Goal: Information Seeking & Learning: Learn about a topic

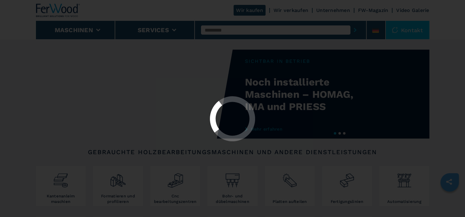
select select "**********"
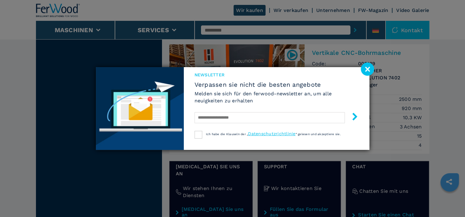
scroll to position [983, 0]
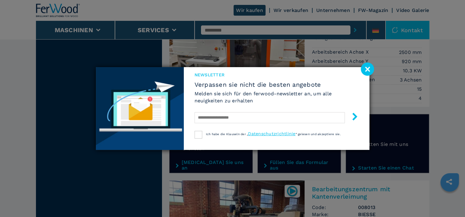
click at [367, 65] on image at bounding box center [367, 69] width 13 height 13
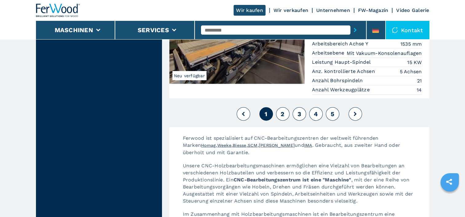
scroll to position [1597, 0]
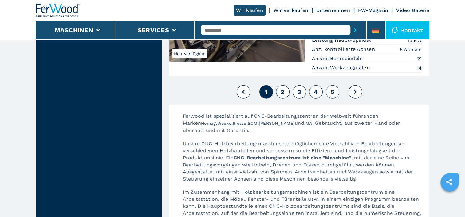
click at [283, 85] on button "2" at bounding box center [283, 92] width 14 height 14
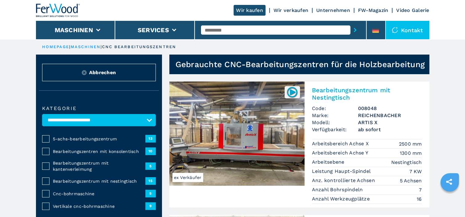
click at [226, 32] on input "text" at bounding box center [275, 29] width 149 height 9
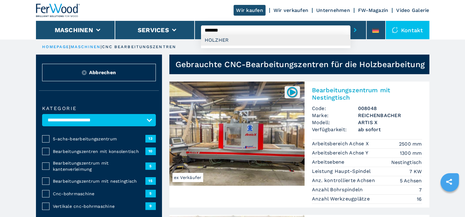
click at [229, 40] on div "HOLZHER" at bounding box center [275, 40] width 149 height 11
type input "*******"
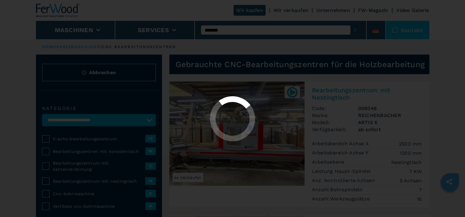
select select "*******"
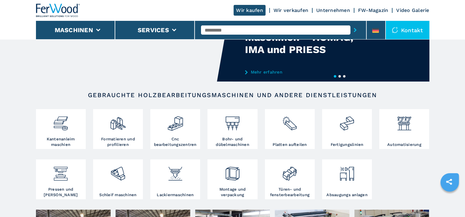
scroll to position [61, 0]
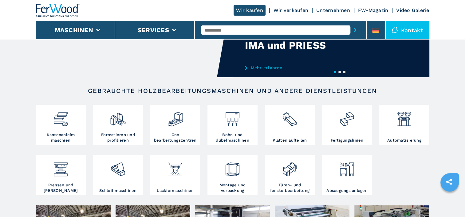
drag, startPoint x: 237, startPoint y: 29, endPoint x: 119, endPoint y: 52, distance: 120.3
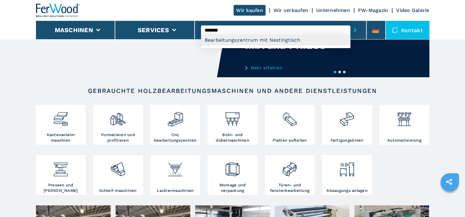
click at [276, 40] on div "Bearbeitungszentrum mit Nestingtisch" at bounding box center [275, 40] width 149 height 11
type input "**********"
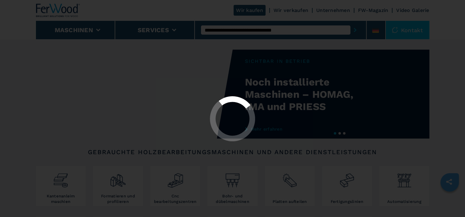
select select "**********"
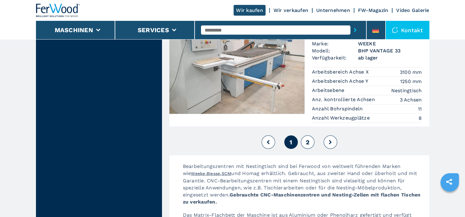
scroll to position [1689, 0]
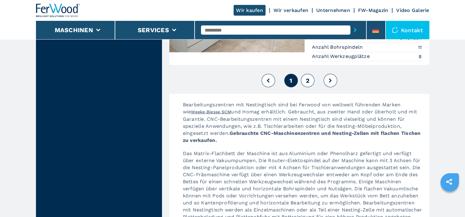
click at [306, 77] on span "2" at bounding box center [307, 80] width 4 height 7
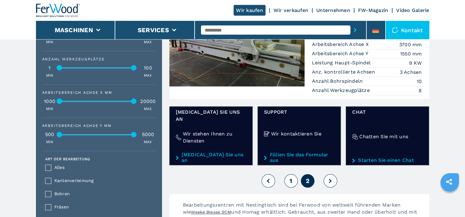
scroll to position [369, 0]
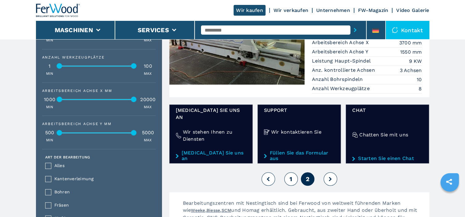
drag, startPoint x: 330, startPoint y: 166, endPoint x: 327, endPoint y: 163, distance: 3.5
click at [330, 177] on icon at bounding box center [330, 179] width 3 height 4
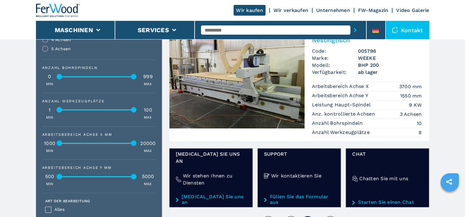
scroll to position [307, 0]
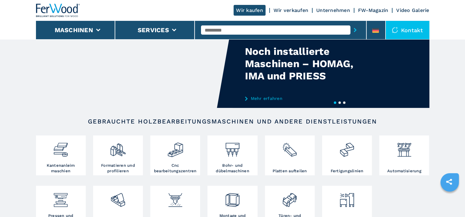
scroll to position [61, 0]
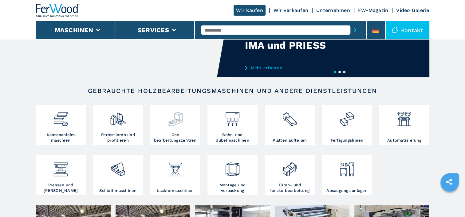
click at [176, 130] on div at bounding box center [175, 120] width 47 height 26
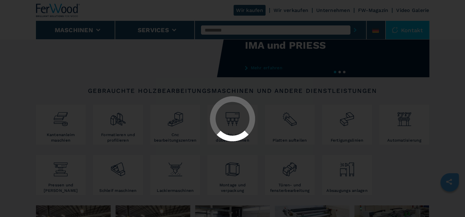
select select "**********"
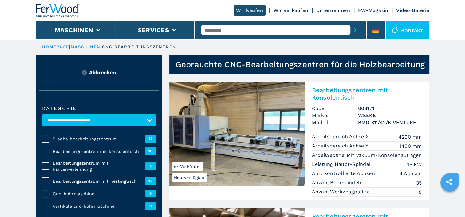
click at [92, 179] on span "Bearbeitungszentrum mit nestingtisch" at bounding box center [99, 181] width 92 height 6
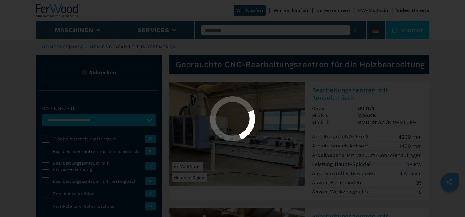
select select "**********"
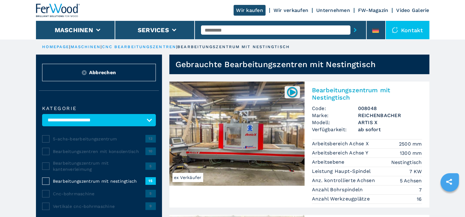
click at [233, 133] on img at bounding box center [236, 134] width 135 height 104
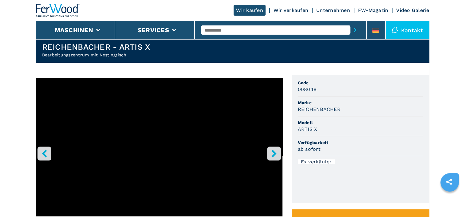
scroll to position [31, 0]
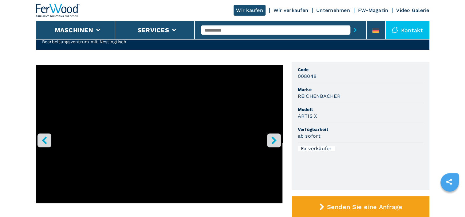
click at [270, 141] on icon "right-button" at bounding box center [274, 141] width 8 height 8
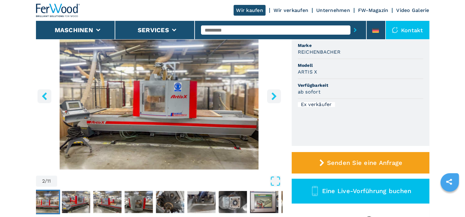
scroll to position [61, 0]
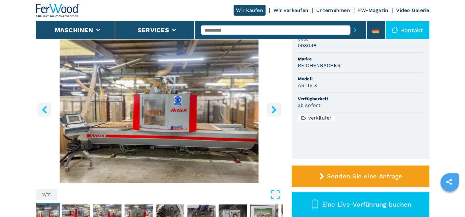
click at [131, 152] on img "Go to Slide 2" at bounding box center [159, 108] width 246 height 149
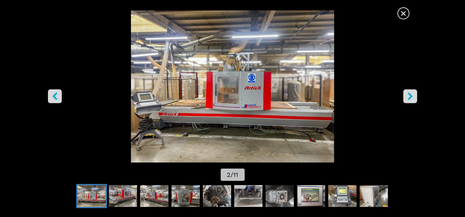
click at [412, 93] on icon "right-button" at bounding box center [410, 97] width 8 height 8
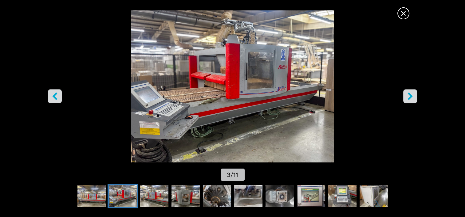
click at [408, 95] on icon "right-button" at bounding box center [409, 97] width 5 height 8
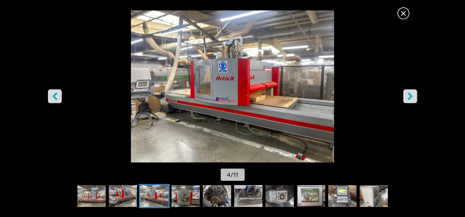
click at [408, 95] on icon "right-button" at bounding box center [409, 97] width 5 height 8
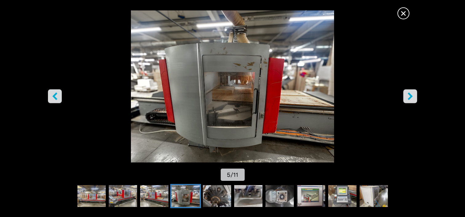
click at [408, 95] on icon "right-button" at bounding box center [409, 97] width 5 height 8
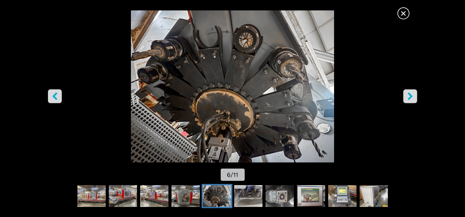
click at [408, 95] on icon "right-button" at bounding box center [409, 97] width 5 height 8
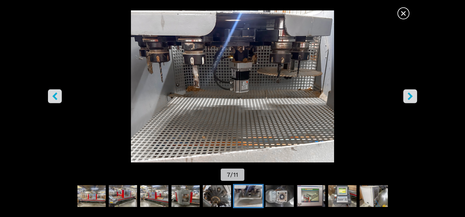
click at [408, 96] on icon "right-button" at bounding box center [410, 97] width 8 height 8
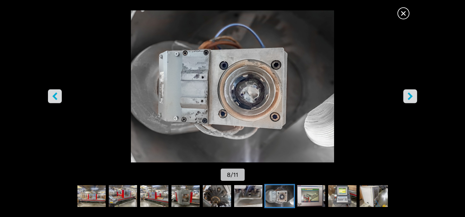
click at [408, 96] on icon "right-button" at bounding box center [410, 97] width 8 height 8
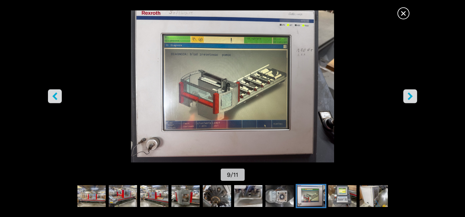
click at [408, 96] on icon "right-button" at bounding box center [410, 97] width 8 height 8
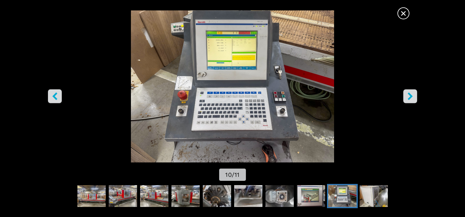
click at [408, 96] on icon "right-button" at bounding box center [410, 97] width 8 height 8
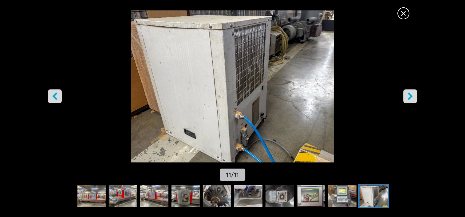
click at [408, 96] on icon "right-button" at bounding box center [410, 97] width 8 height 8
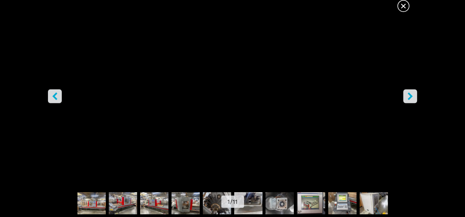
click at [408, 96] on icon "right-button" at bounding box center [410, 97] width 8 height 8
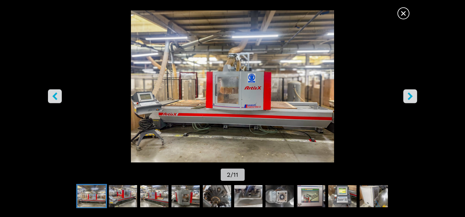
click at [401, 10] on span "×" at bounding box center [403, 12] width 11 height 11
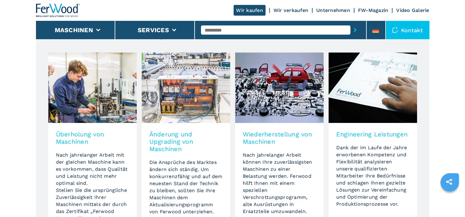
scroll to position [276, 0]
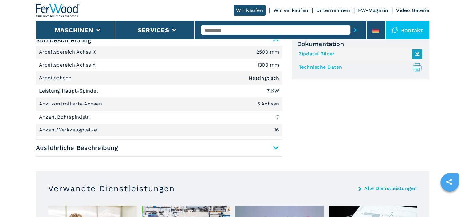
select select "**********"
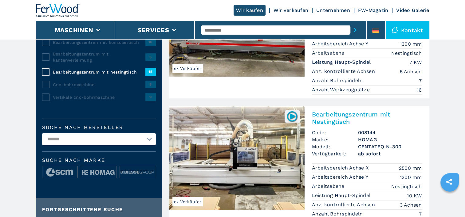
scroll to position [123, 0]
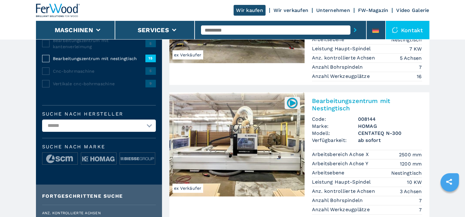
click at [247, 165] on img at bounding box center [236, 144] width 135 height 104
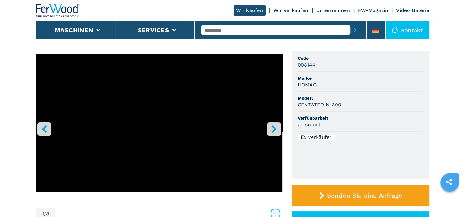
scroll to position [27, 0]
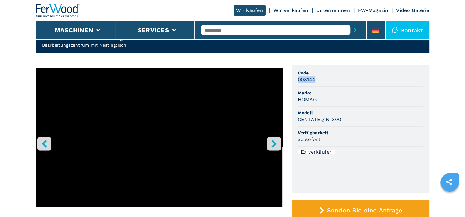
drag, startPoint x: 315, startPoint y: 79, endPoint x: 296, endPoint y: 79, distance: 19.0
click at [296, 79] on ul "Code 008144 Marke HOMAG Modell CENTATEQ N-300 Verfügbarkeit ab sofort Ex verkäu…" at bounding box center [360, 129] width 138 height 128
drag, startPoint x: 296, startPoint y: 79, endPoint x: 302, endPoint y: 80, distance: 5.8
copy h3 "008144"
